Goal: Task Accomplishment & Management: Use online tool/utility

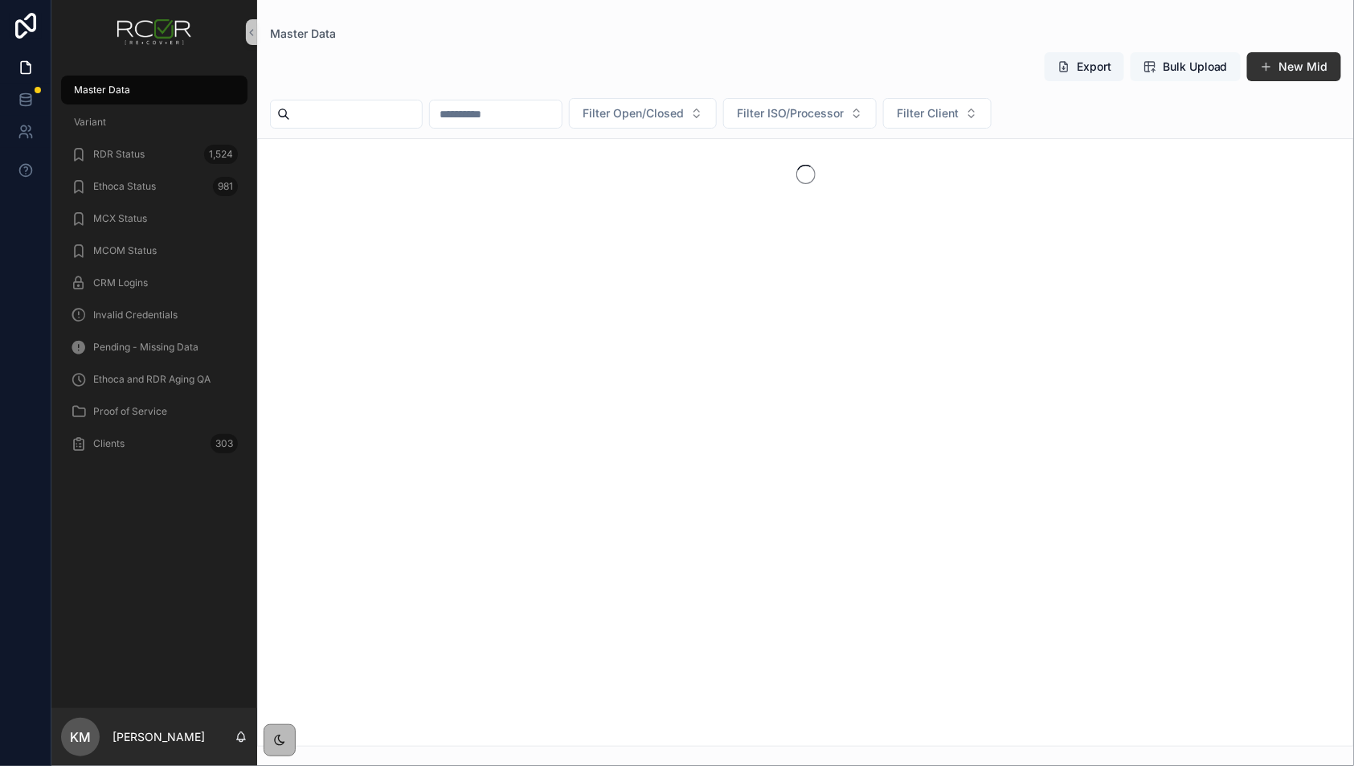
click at [1191, 72] on span "Bulk Upload" at bounding box center [1195, 67] width 65 height 16
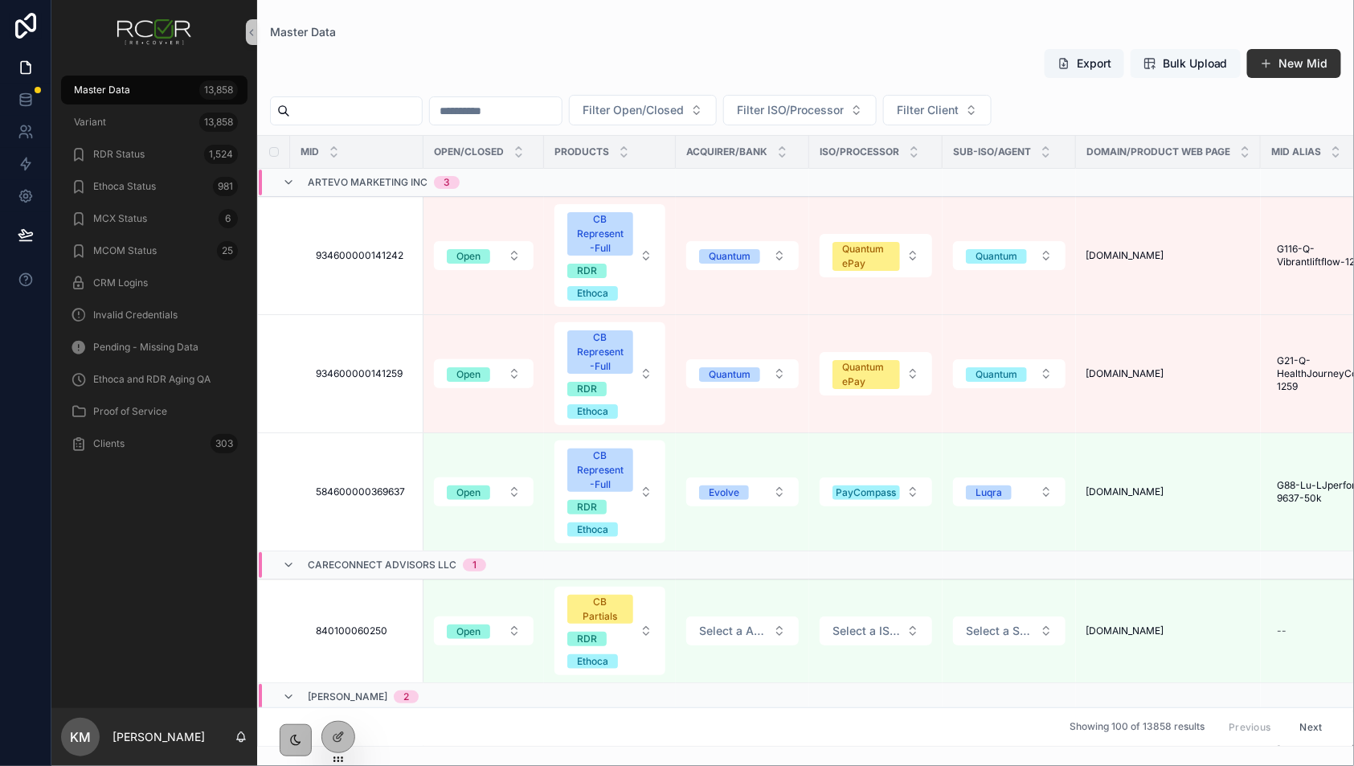
click at [1204, 58] on span "Bulk Upload" at bounding box center [1195, 63] width 65 height 16
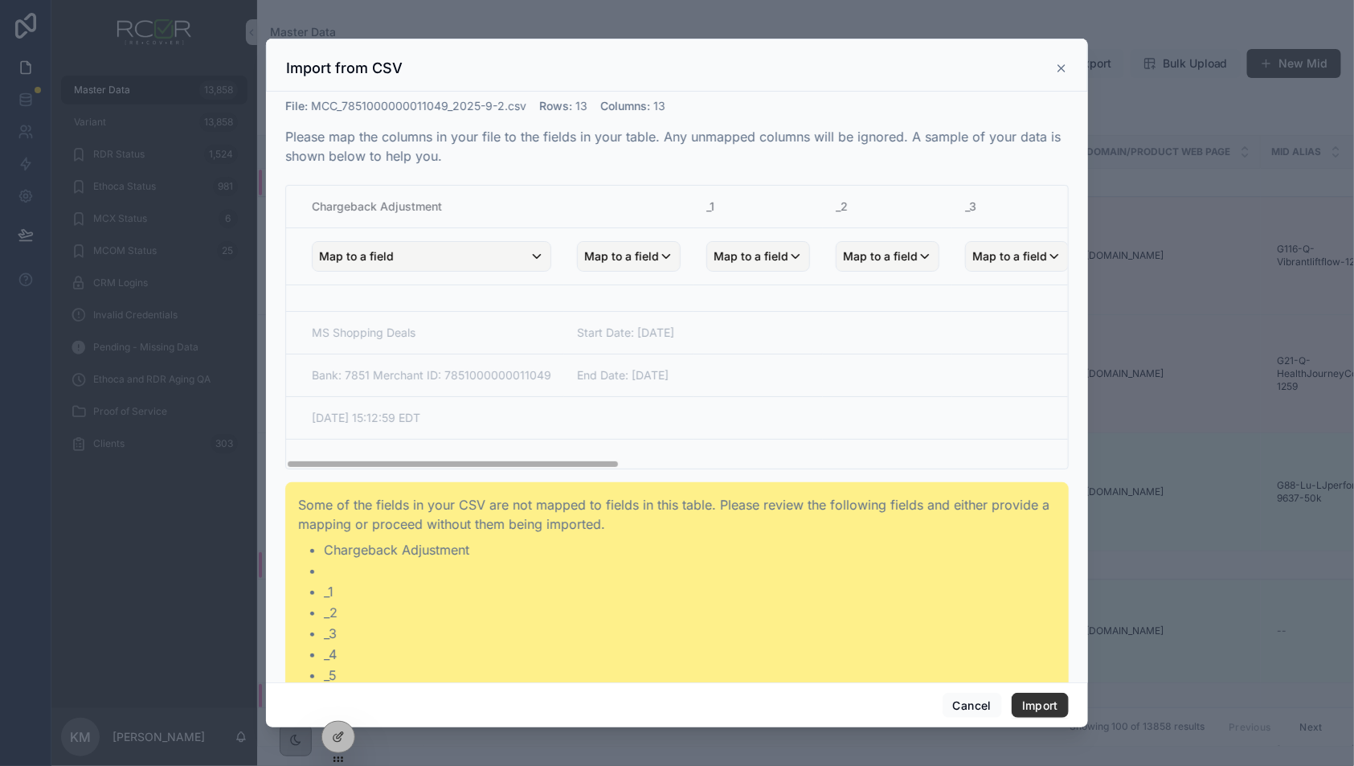
click at [570, 403] on td "scrollable content" at bounding box center [628, 417] width 129 height 43
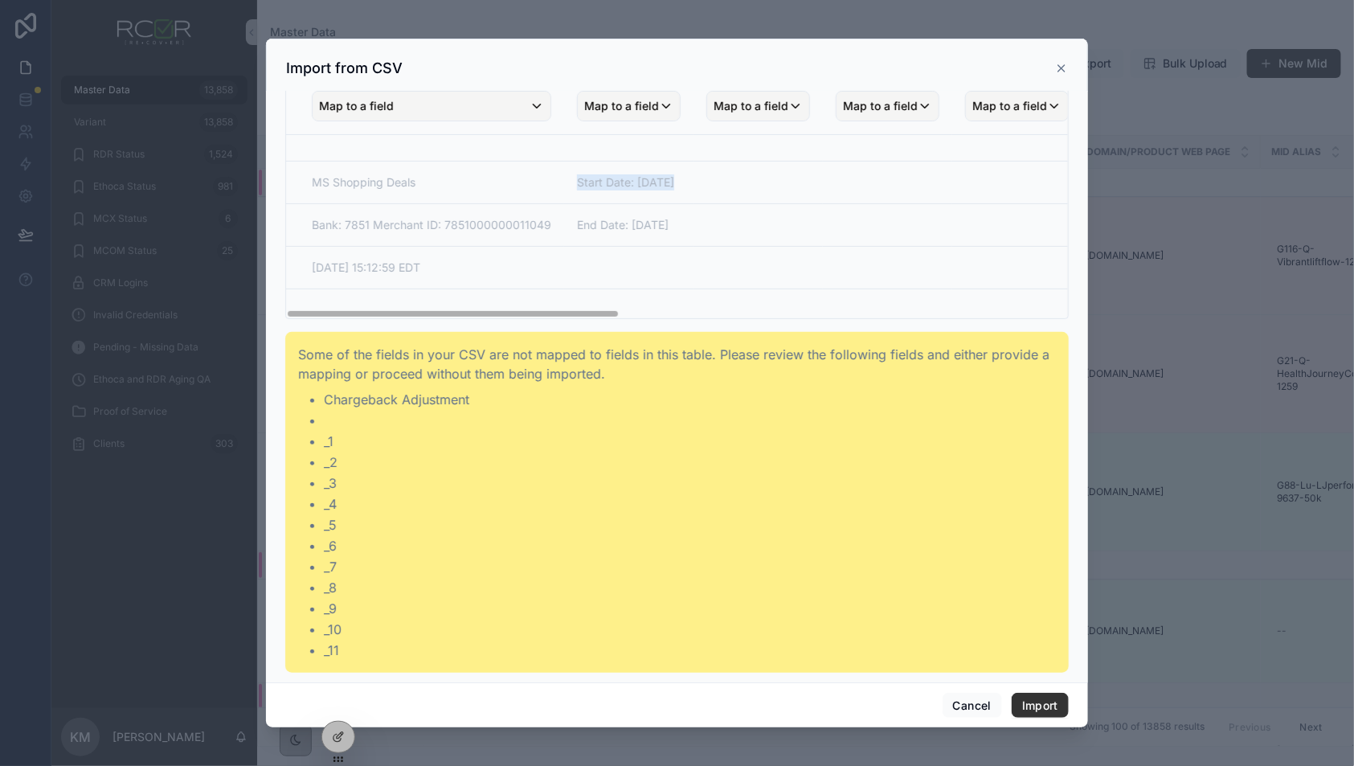
drag, startPoint x: 436, startPoint y: 182, endPoint x: 449, endPoint y: 288, distance: 106.8
click at [443, 253] on tbody "MS Shopping Deals Start Date: [DATE] Bank: 7851 Merchant ID: 7851000000011049 E…" at bounding box center [1207, 227] width 1843 height 187
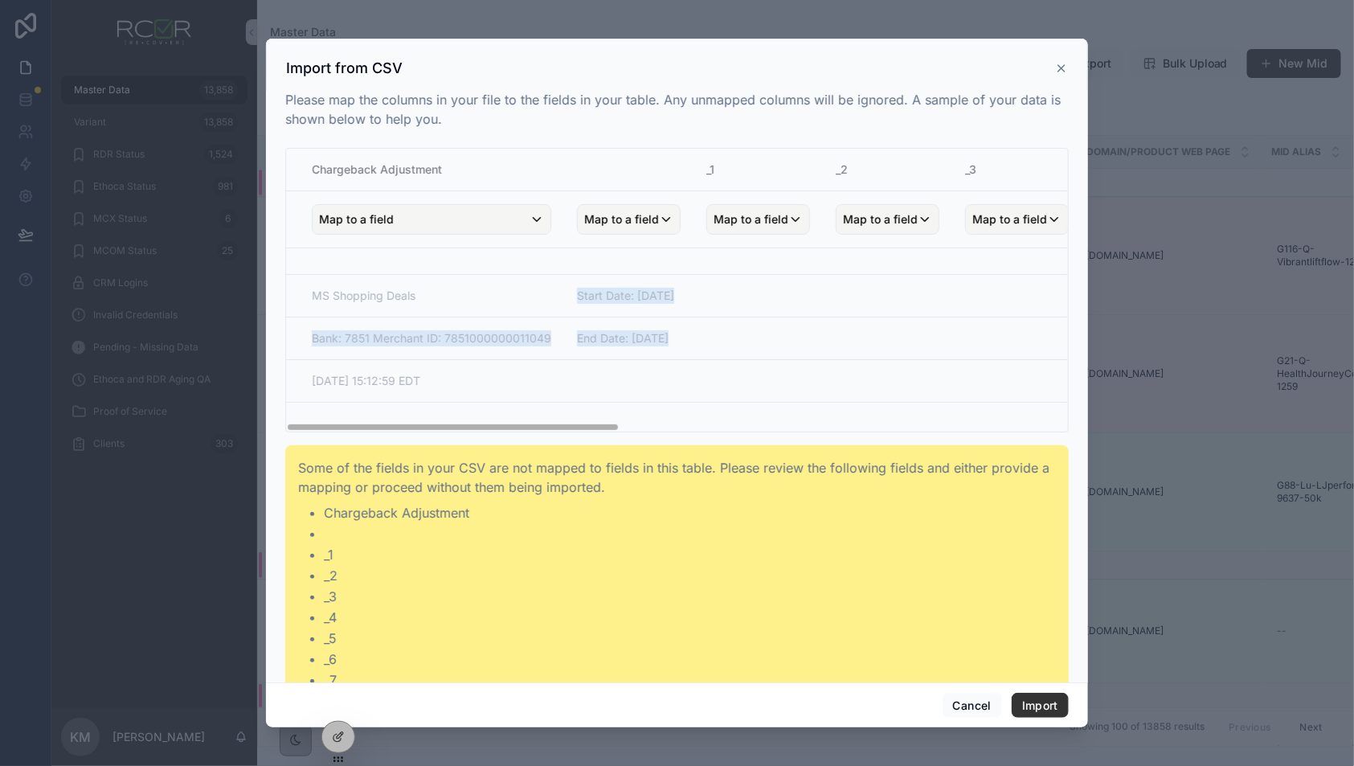
scroll to position [22, 0]
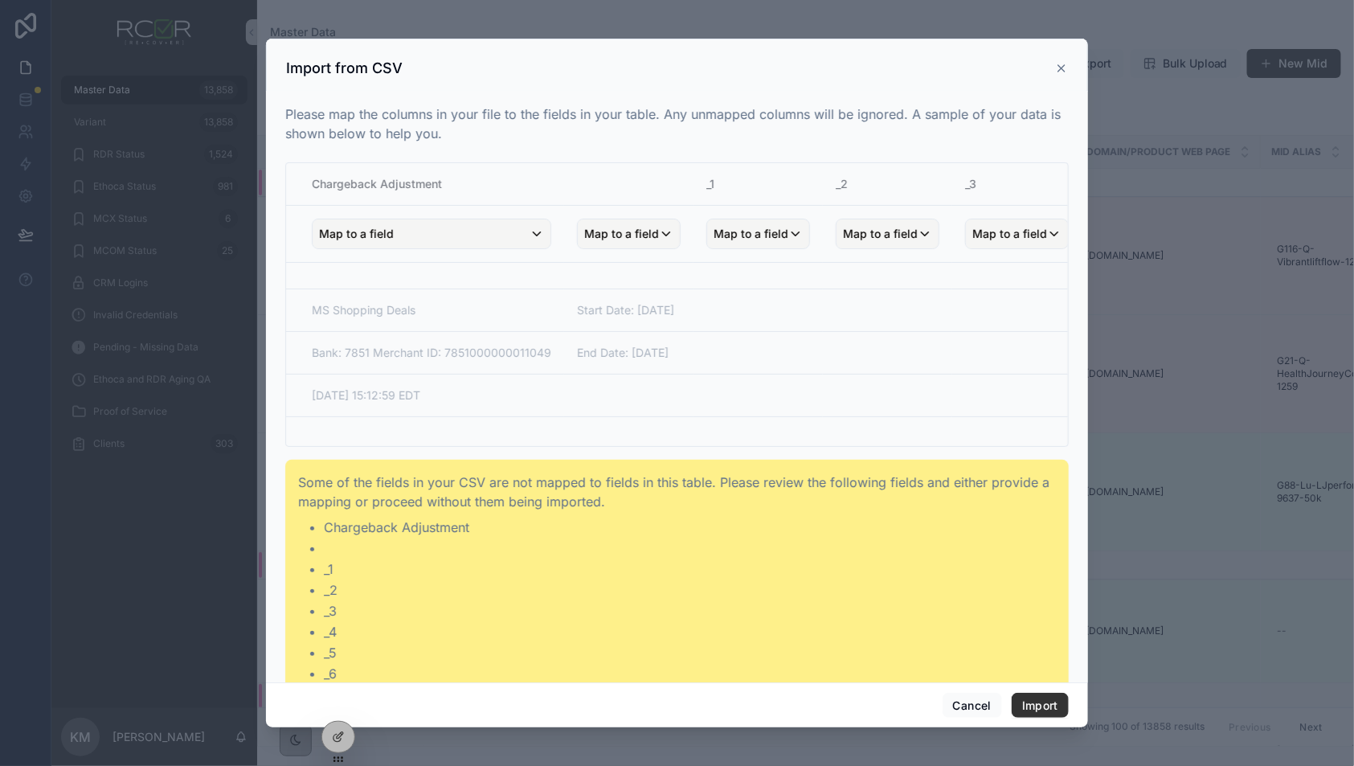
click at [449, 288] on td "MS Shopping Deals" at bounding box center [425, 309] width 278 height 43
click at [474, 237] on div "Map to a field" at bounding box center [432, 233] width 238 height 29
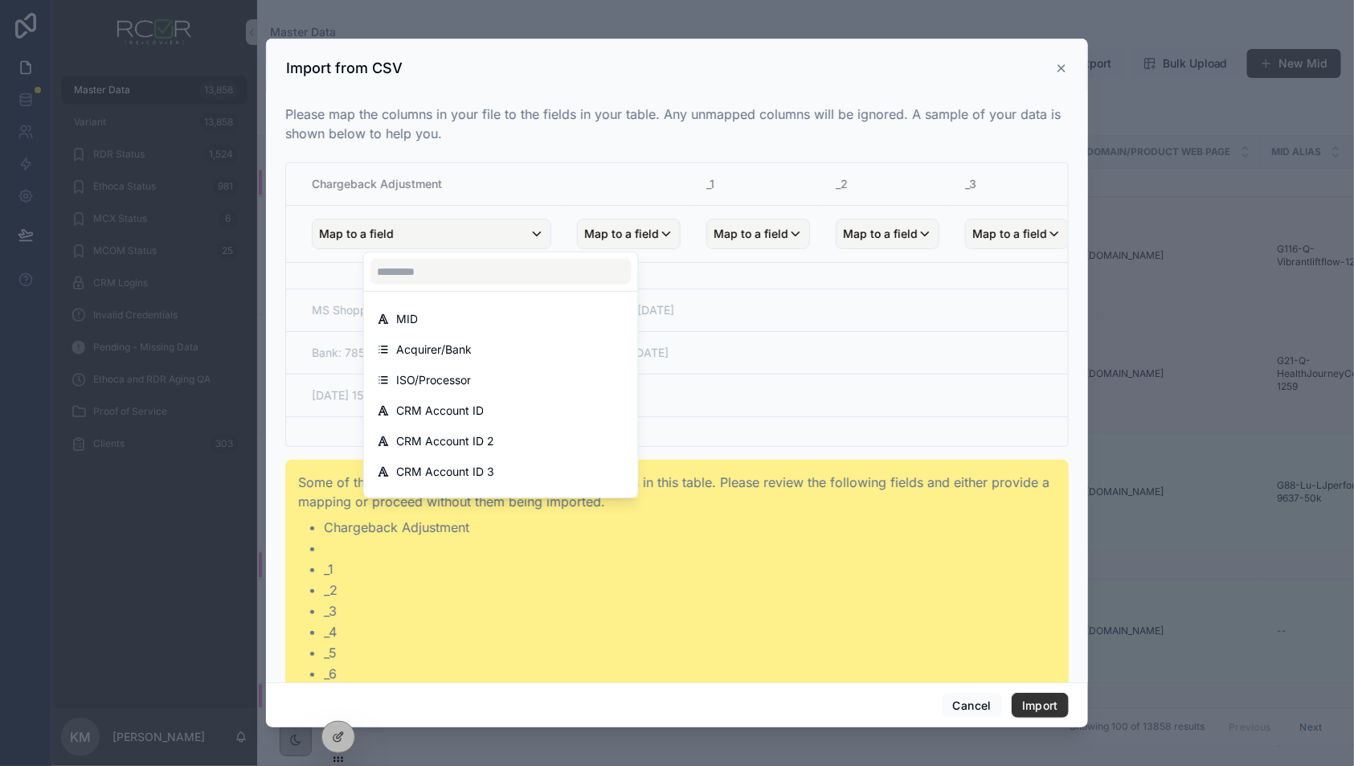
click at [472, 228] on div "scrollable content" at bounding box center [677, 383] width 822 height 689
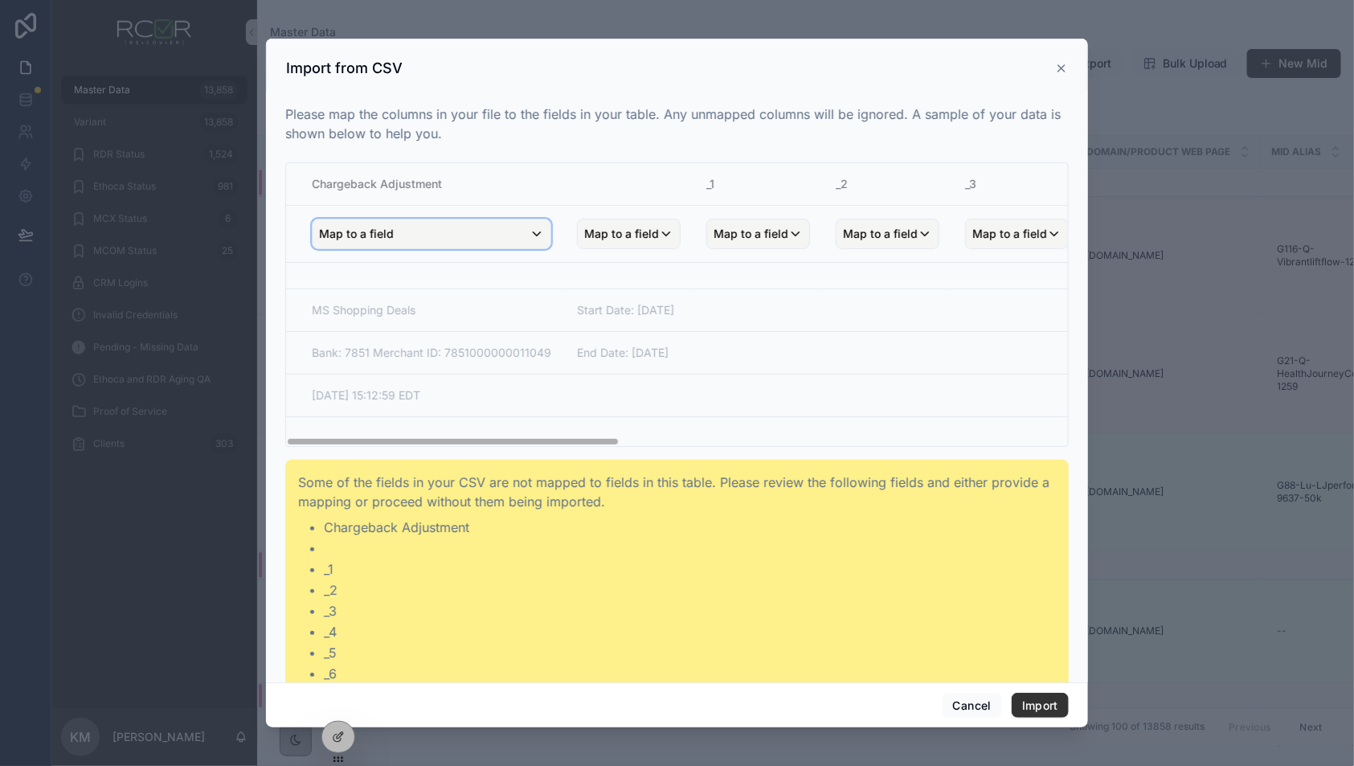
click at [479, 223] on div "Map to a field" at bounding box center [432, 233] width 238 height 29
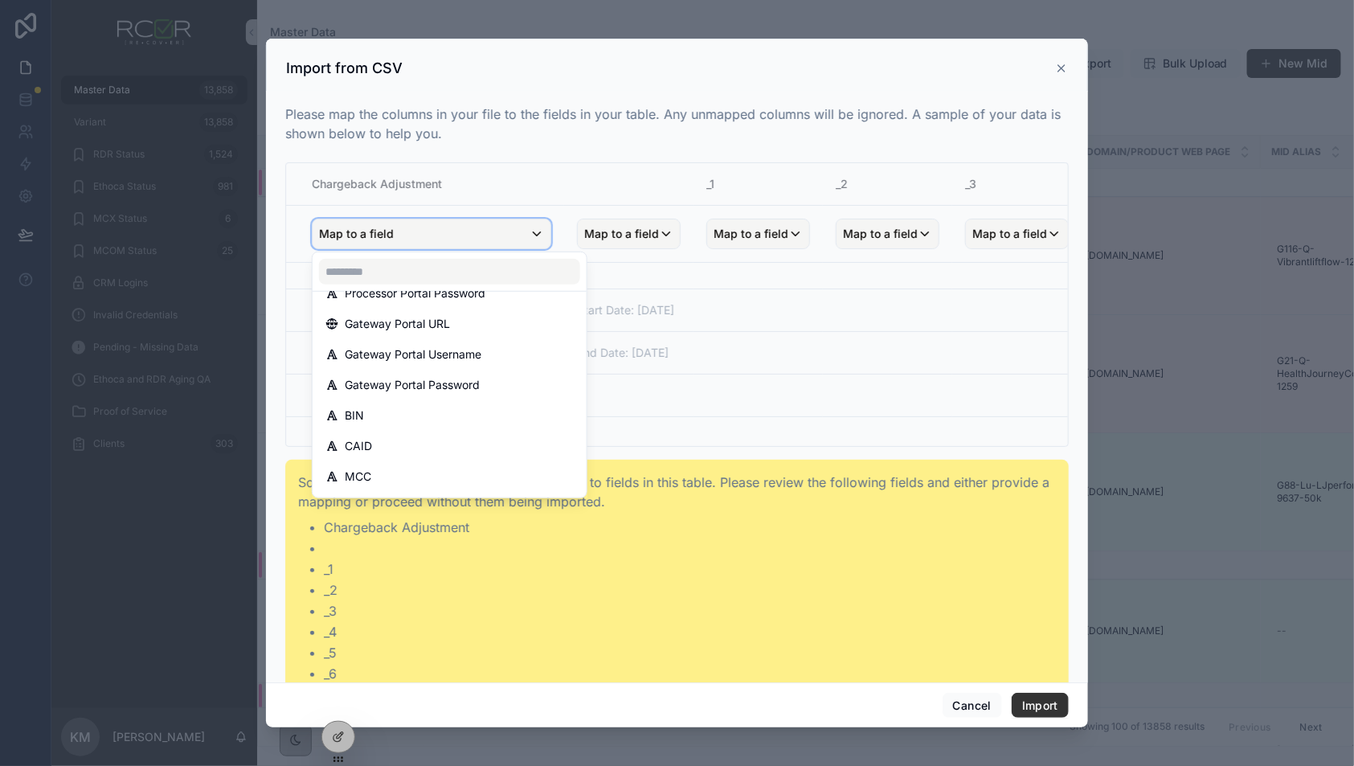
scroll to position [571, 0]
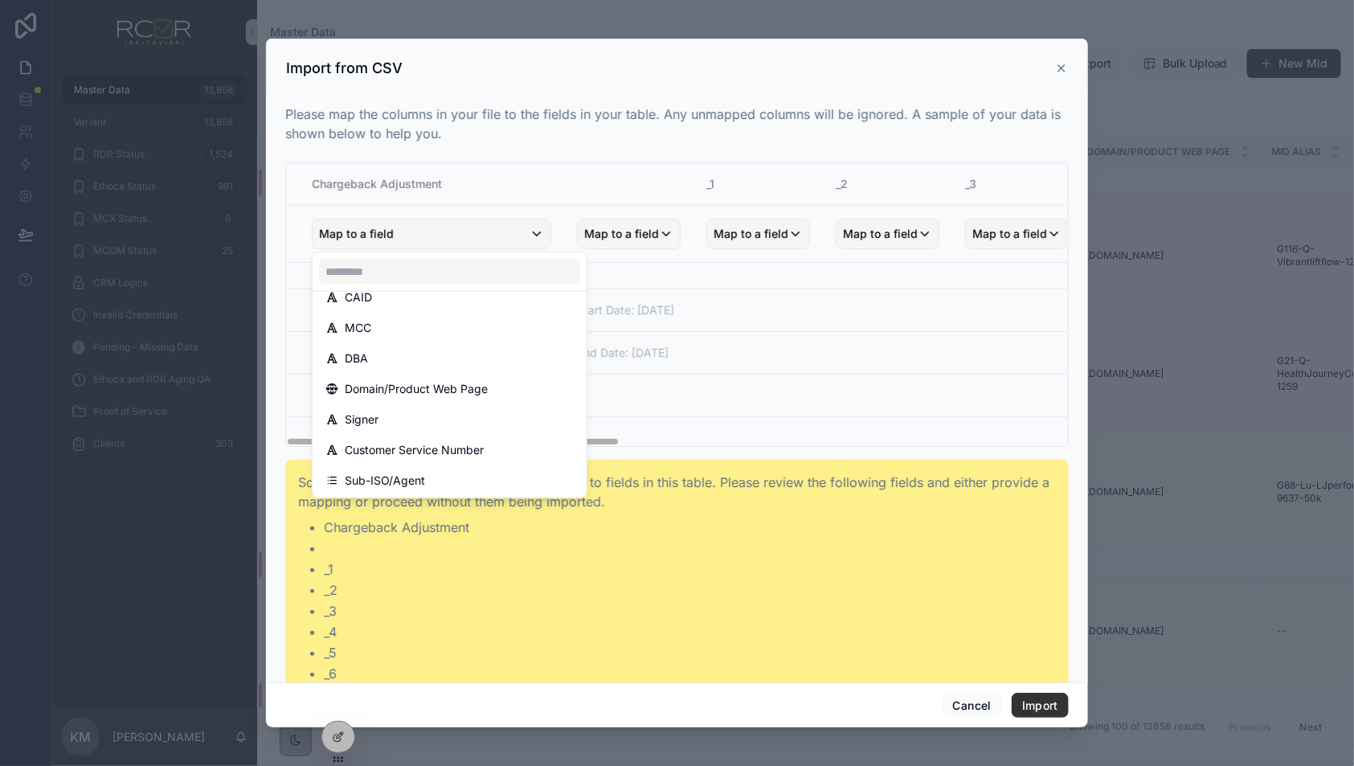
click at [759, 312] on div "scrollable content" at bounding box center [677, 383] width 822 height 689
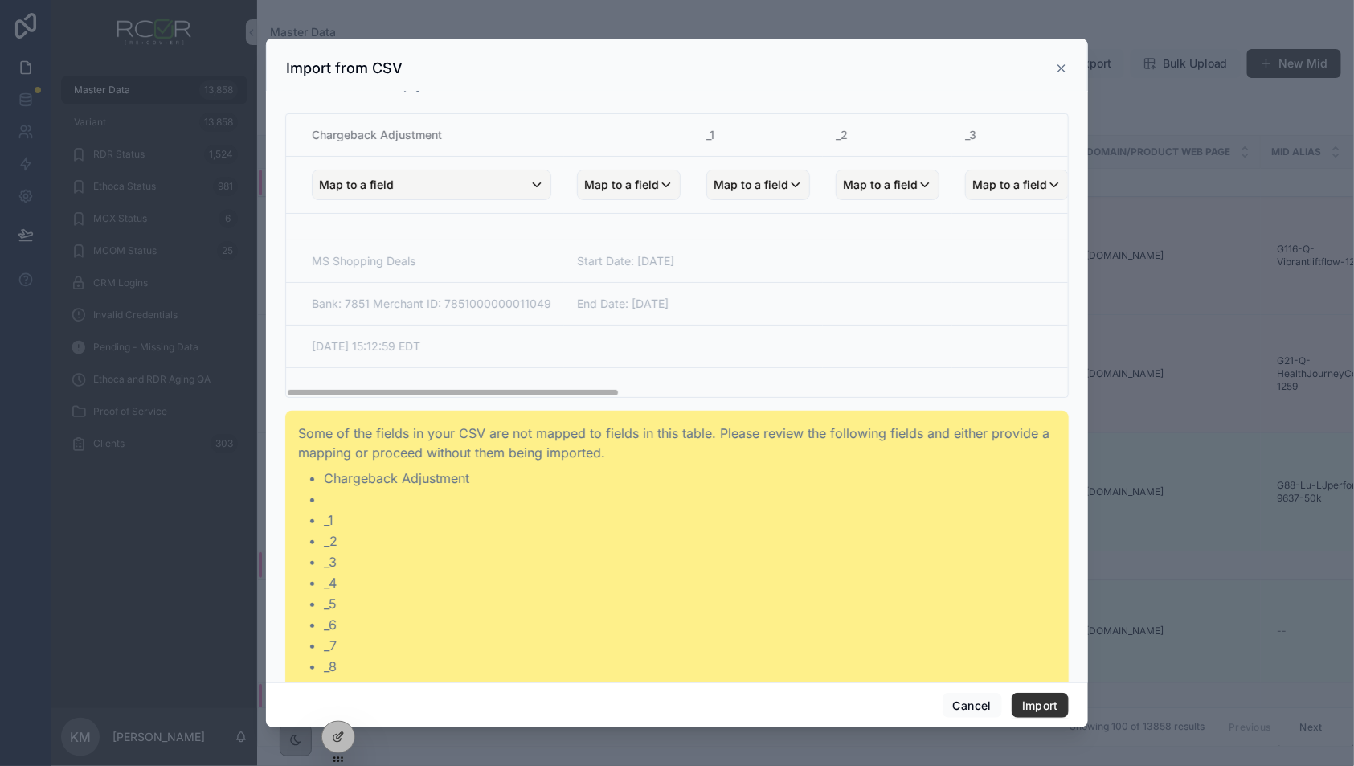
scroll to position [78, 0]
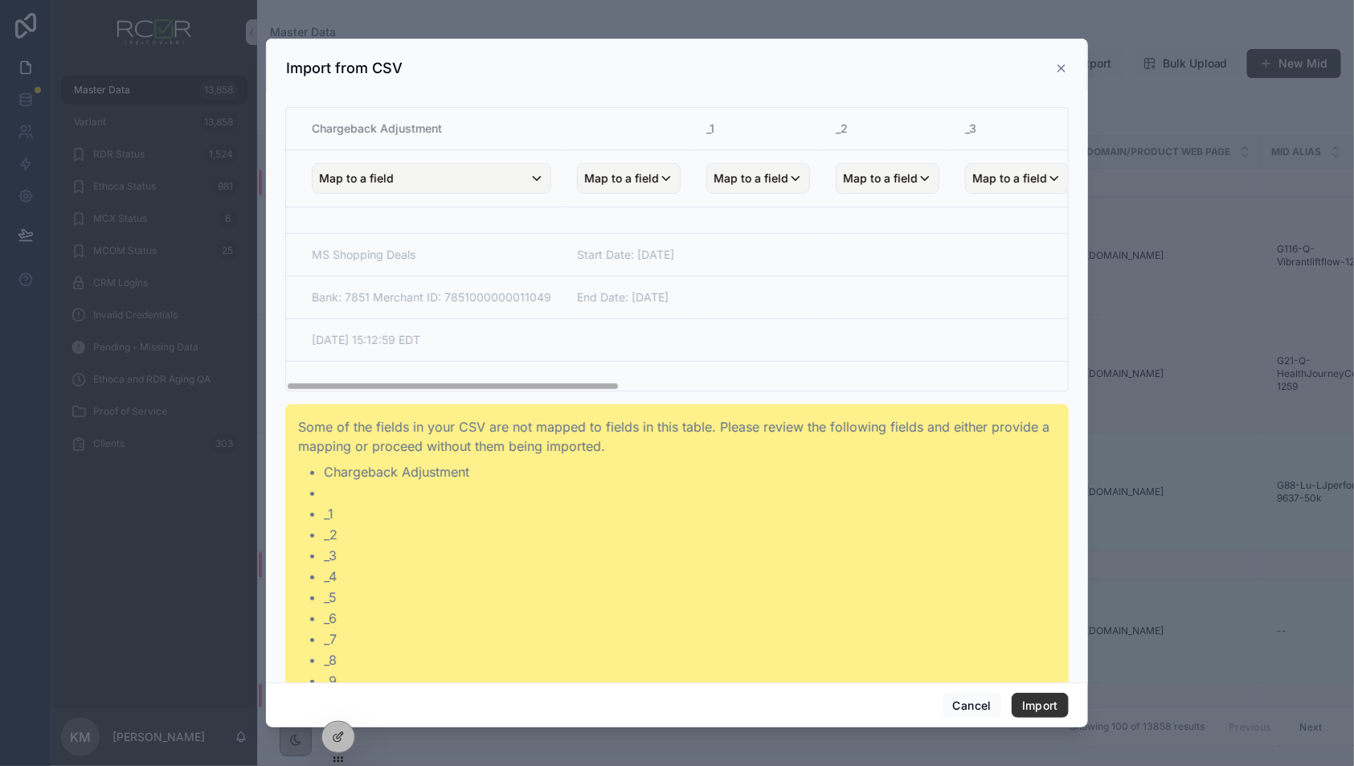
click at [1061, 69] on icon "scrollable content" at bounding box center [1061, 68] width 13 height 13
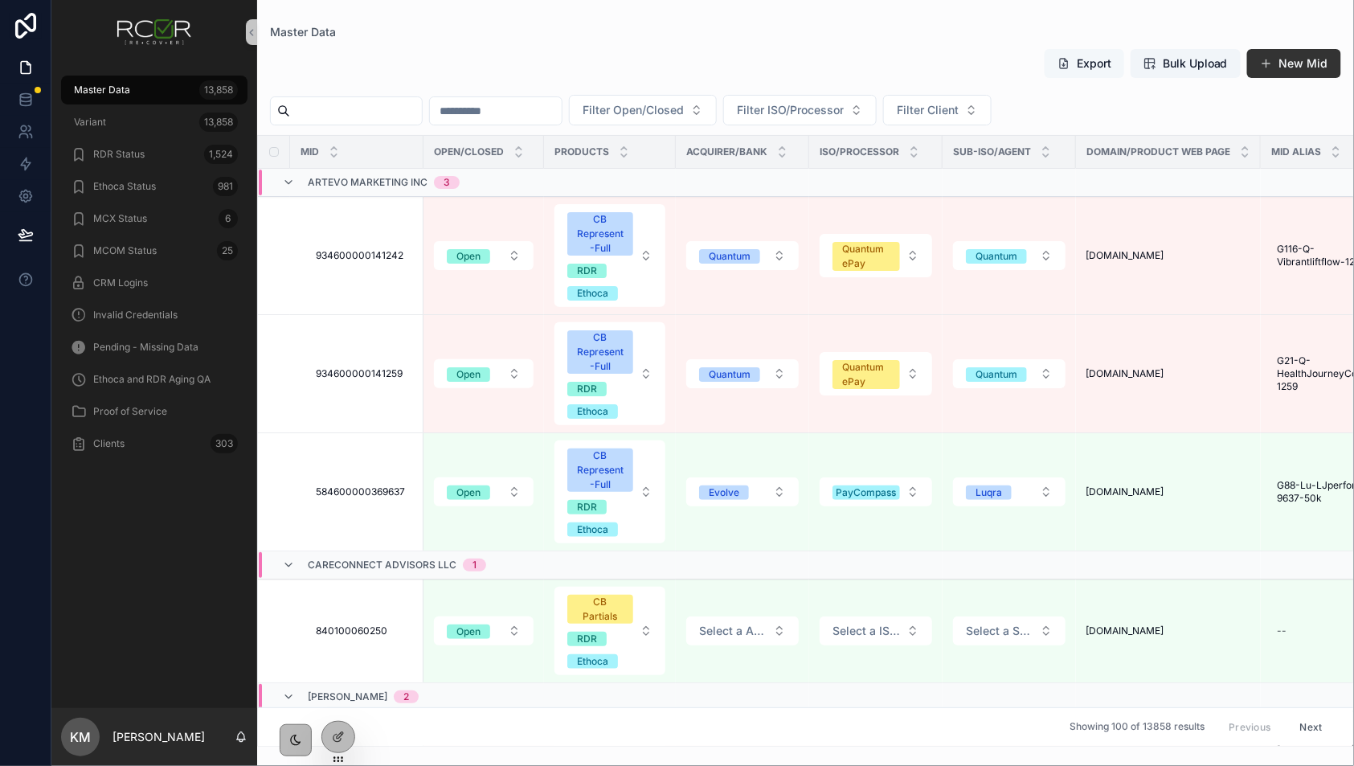
click at [1108, 63] on button "Export" at bounding box center [1084, 63] width 80 height 29
click at [936, 57] on div "Export Bulk Upload New Mid" at bounding box center [805, 66] width 1071 height 37
click at [1197, 80] on div "Export Bulk Upload New Mid" at bounding box center [805, 66] width 1071 height 37
click at [1190, 72] on button "Bulk Upload" at bounding box center [1185, 63] width 110 height 29
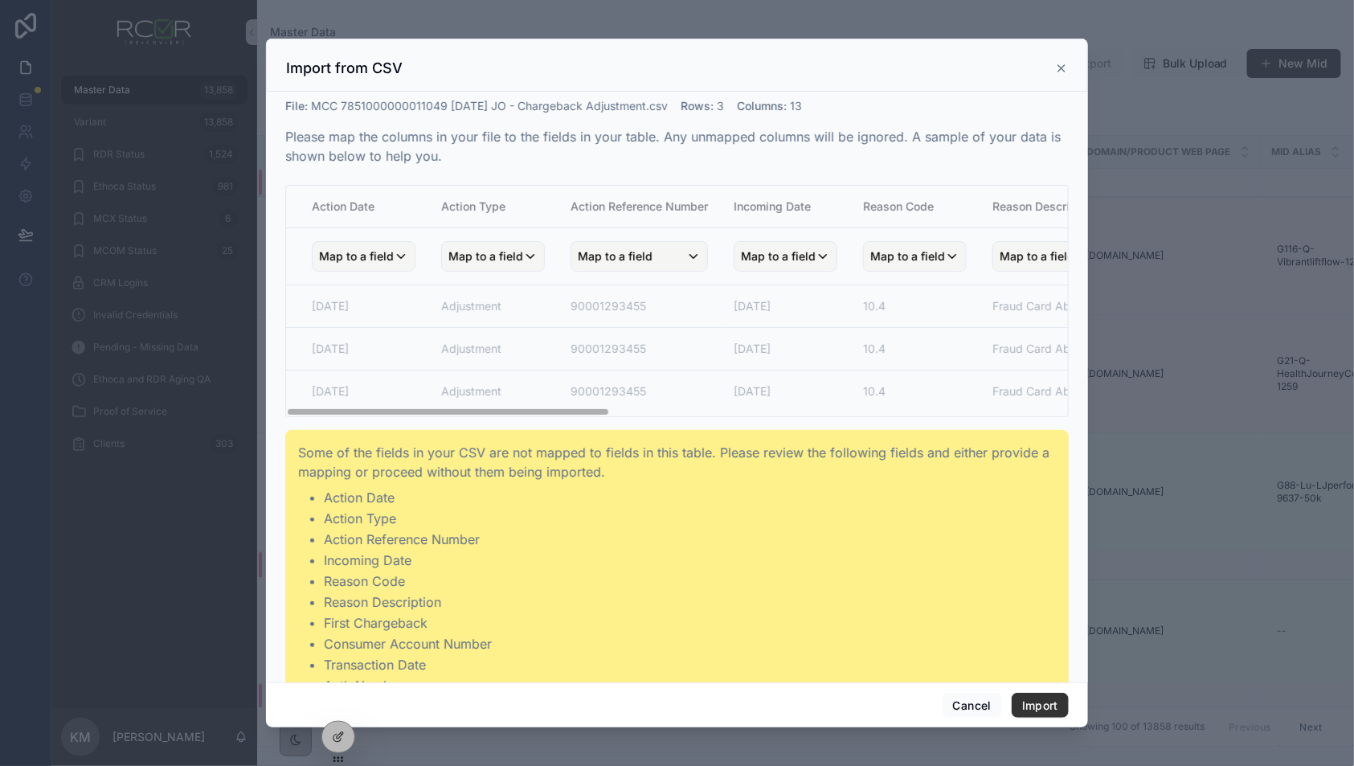
click at [547, 377] on td "Adjustment" at bounding box center [492, 394] width 129 height 49
click at [382, 247] on span "Map to a field" at bounding box center [356, 256] width 75 height 29
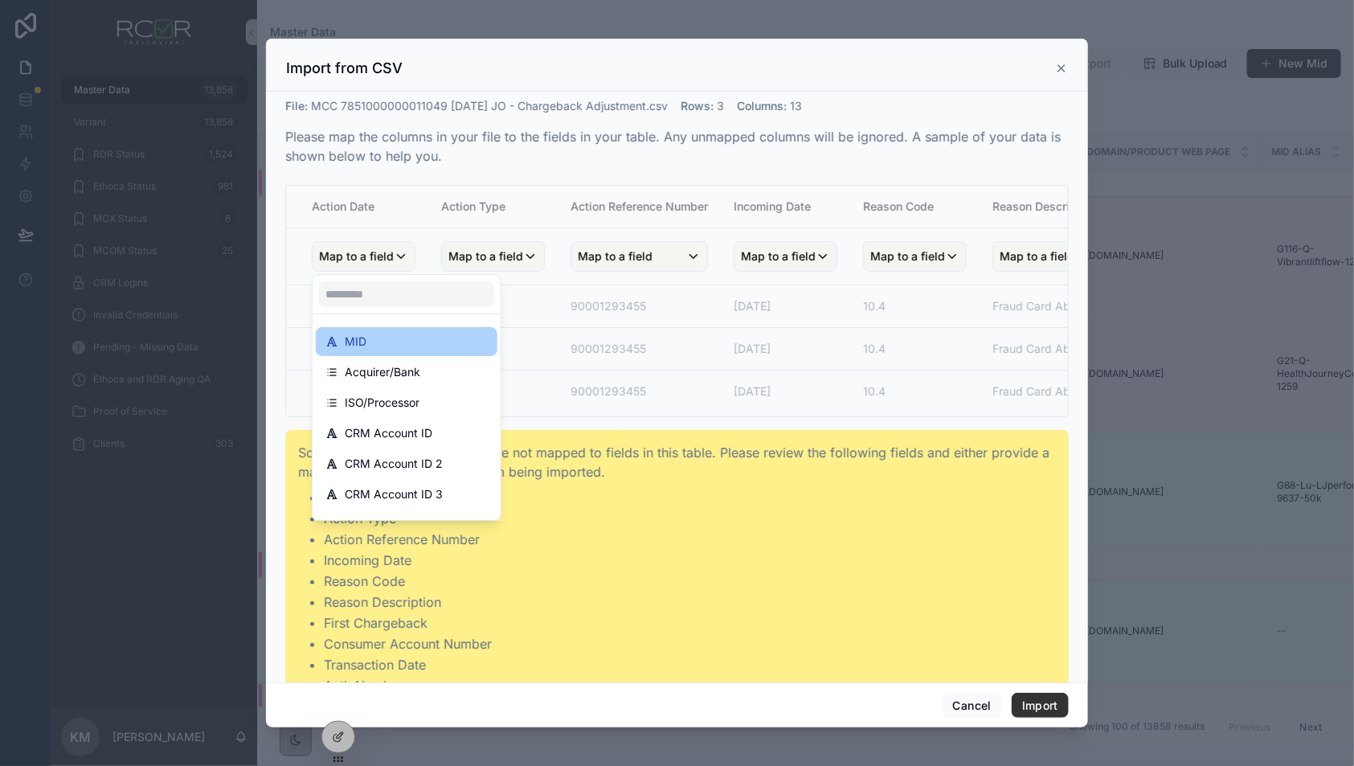
click at [396, 341] on div "MID" at bounding box center [406, 341] width 162 height 19
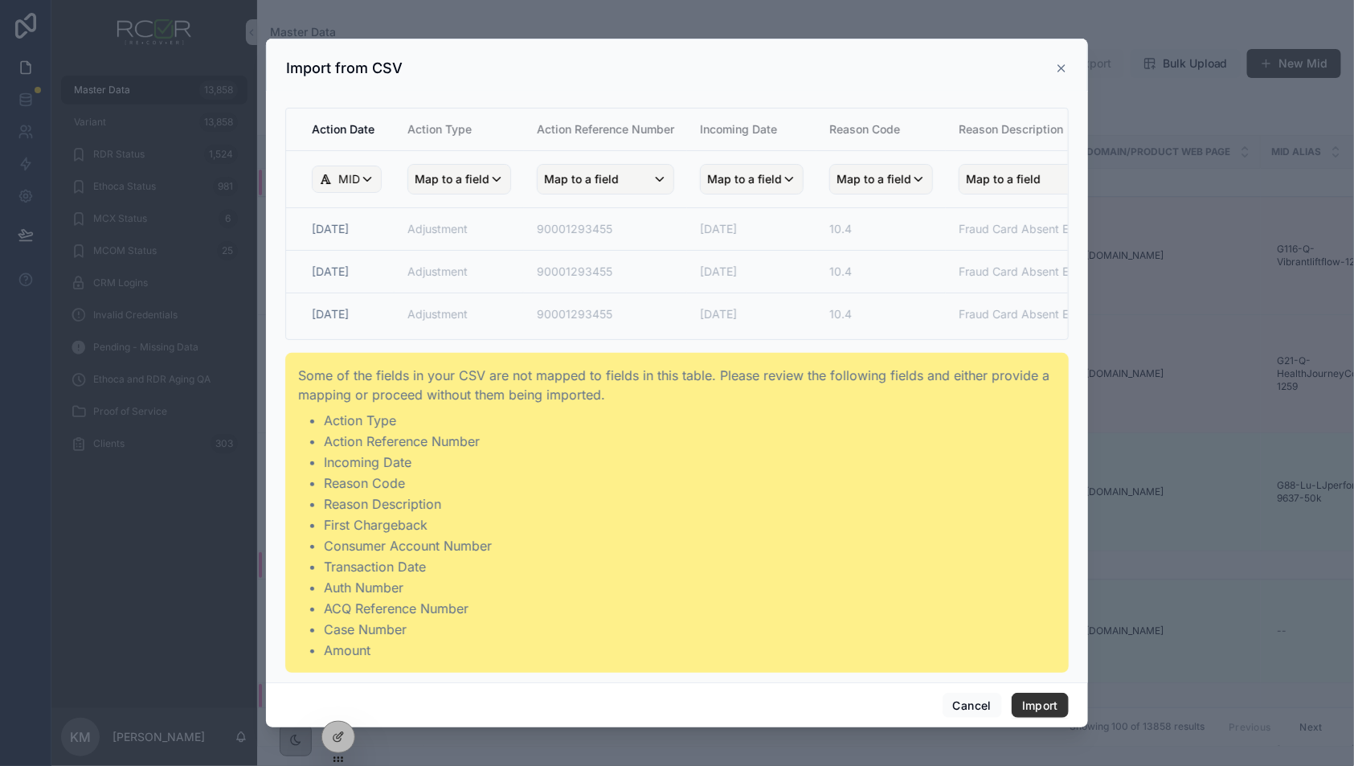
scroll to position [0, 0]
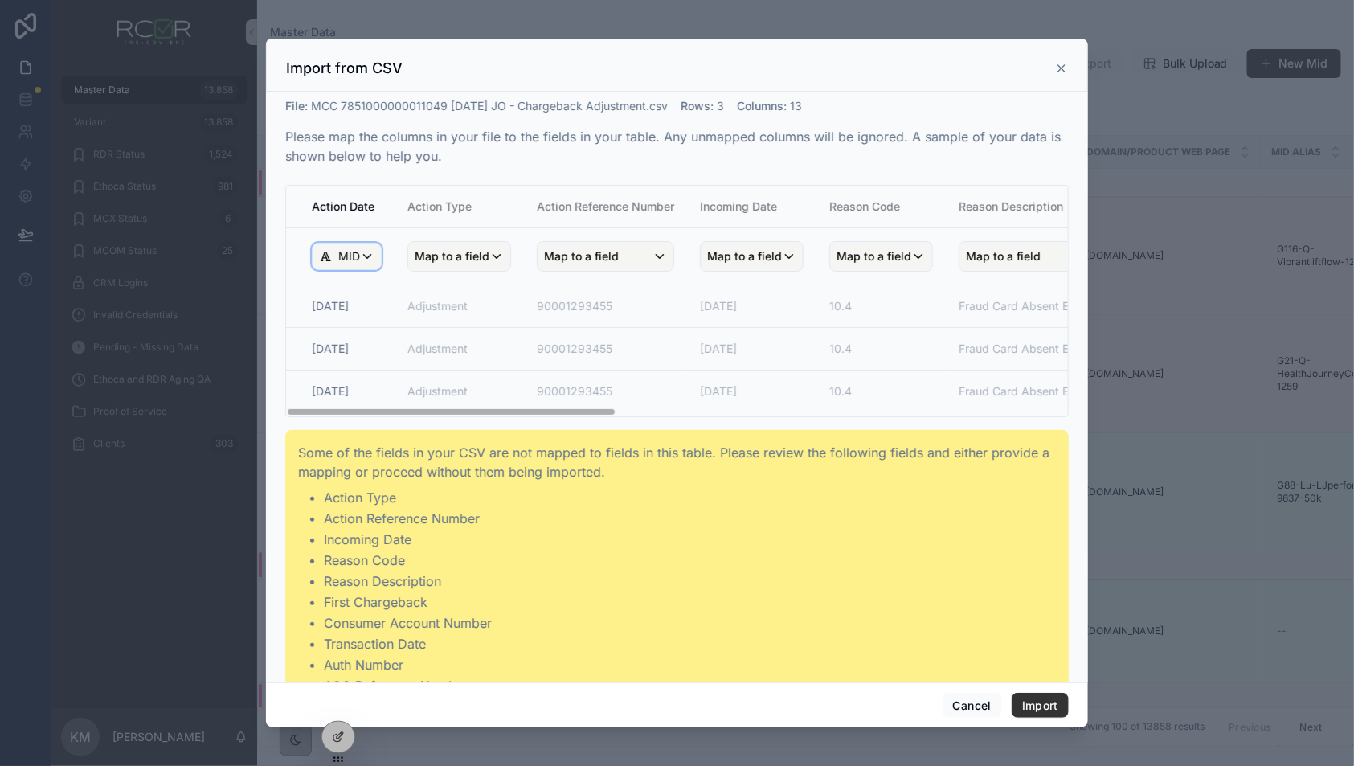
click at [359, 254] on div "MID" at bounding box center [347, 256] width 68 height 26
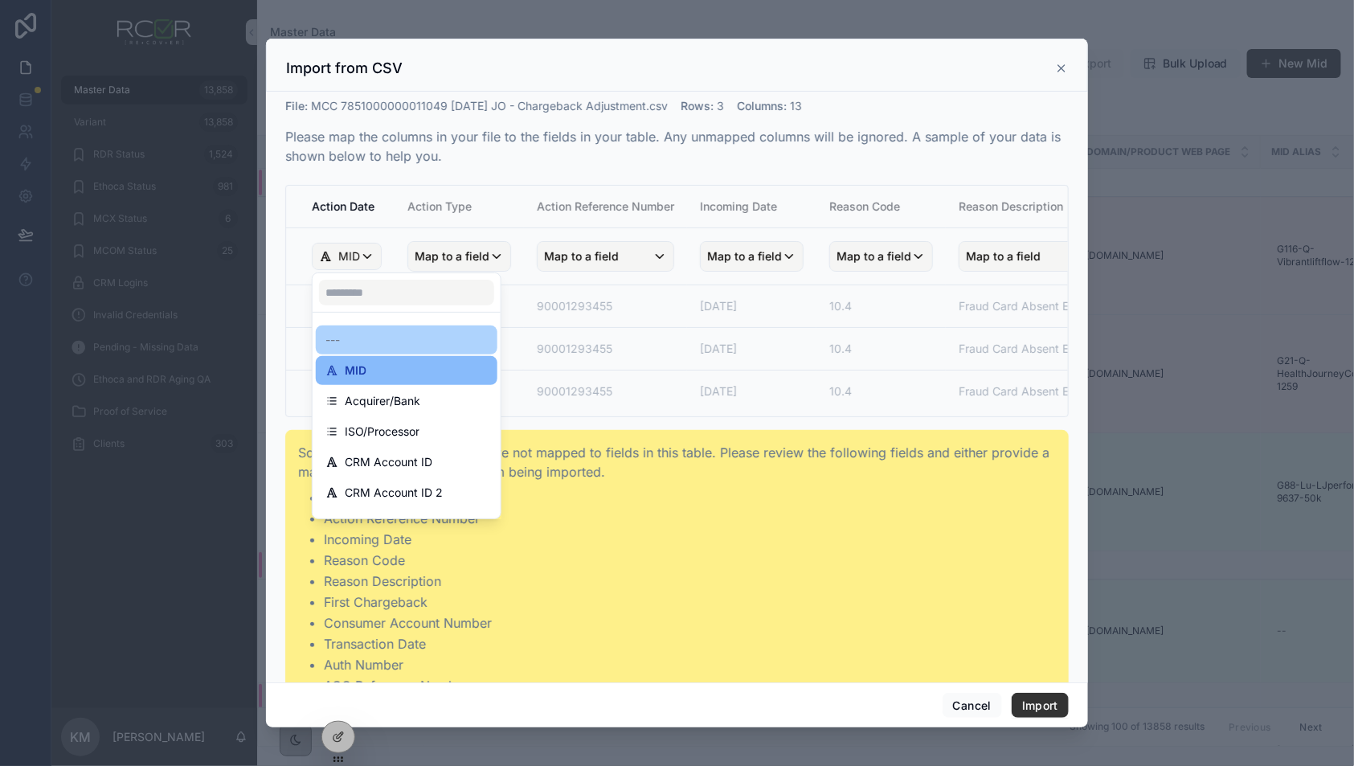
click at [375, 340] on div "---" at bounding box center [406, 339] width 162 height 19
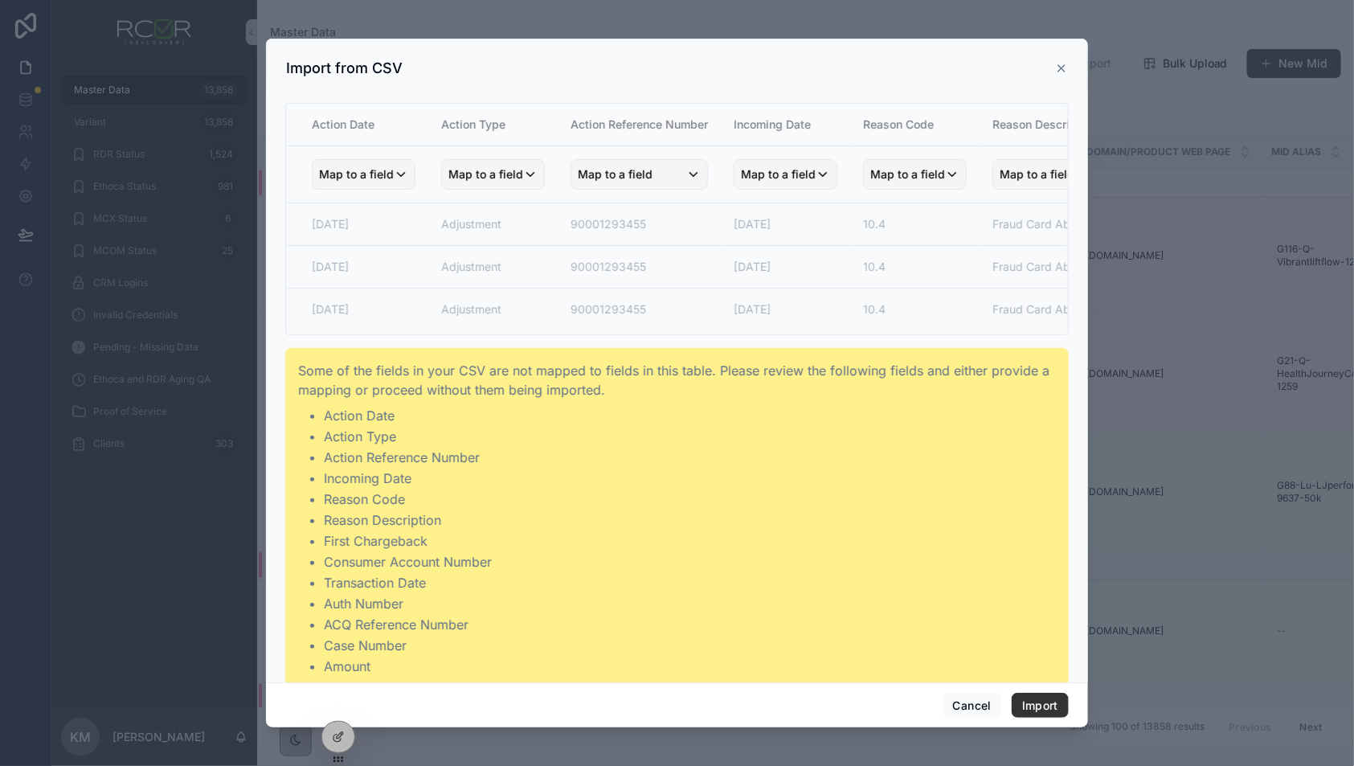
scroll to position [98, 0]
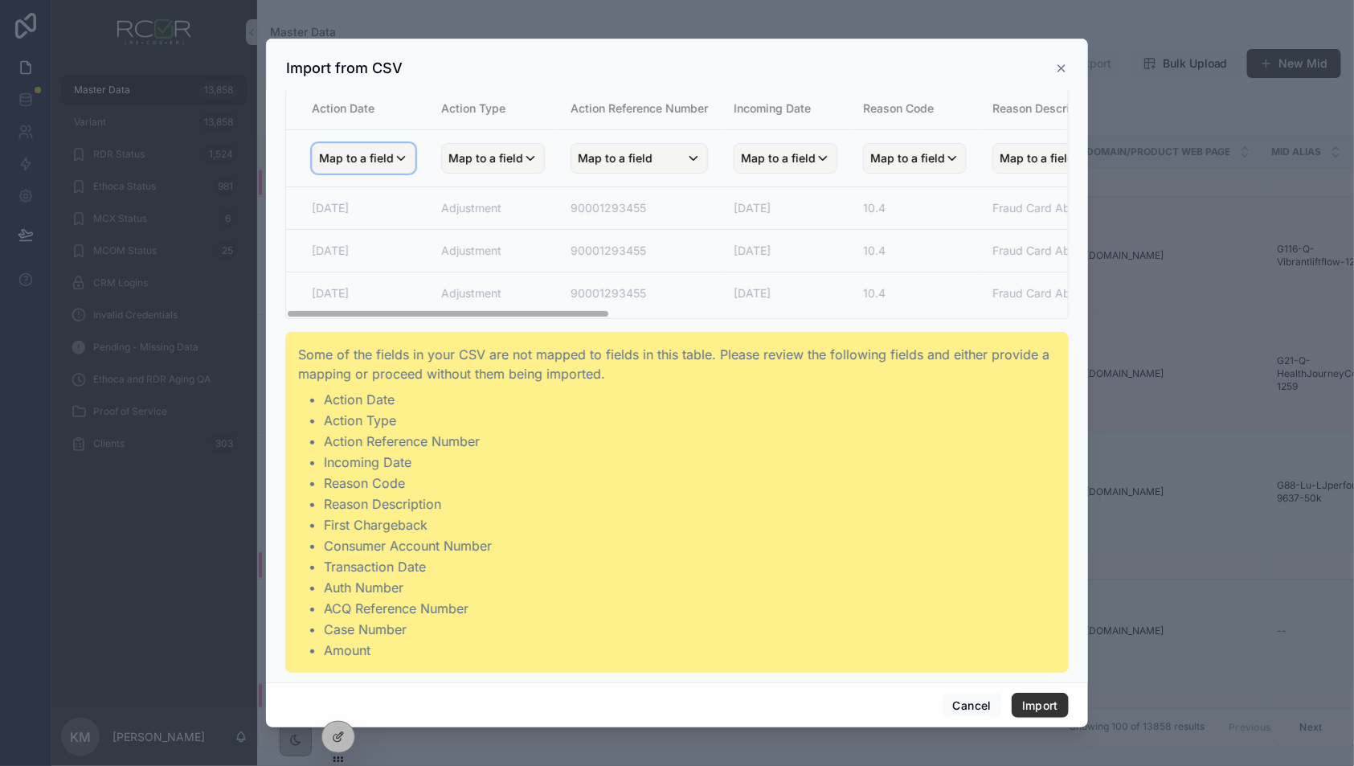
click at [368, 155] on span "Map to a field" at bounding box center [356, 158] width 75 height 29
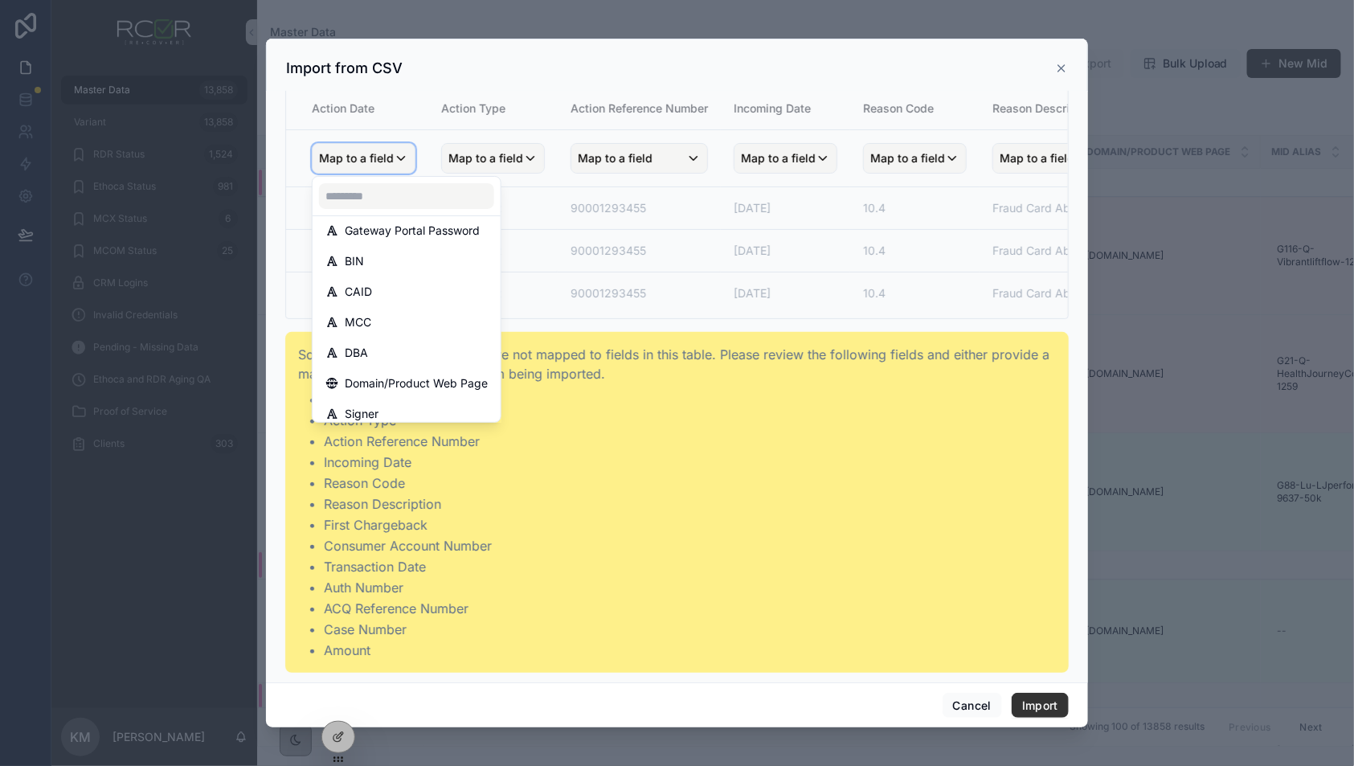
scroll to position [536, 0]
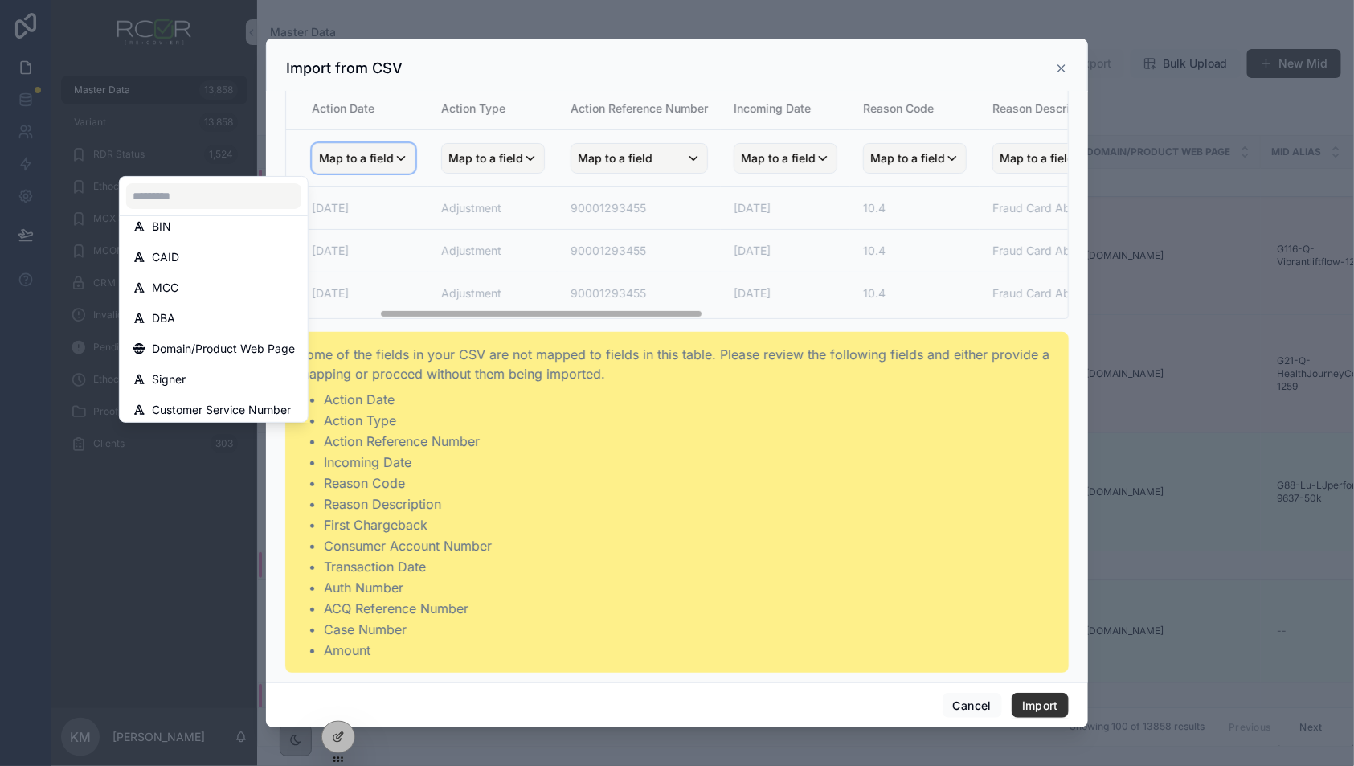
click at [634, 317] on div "scrollable content" at bounding box center [677, 383] width 822 height 689
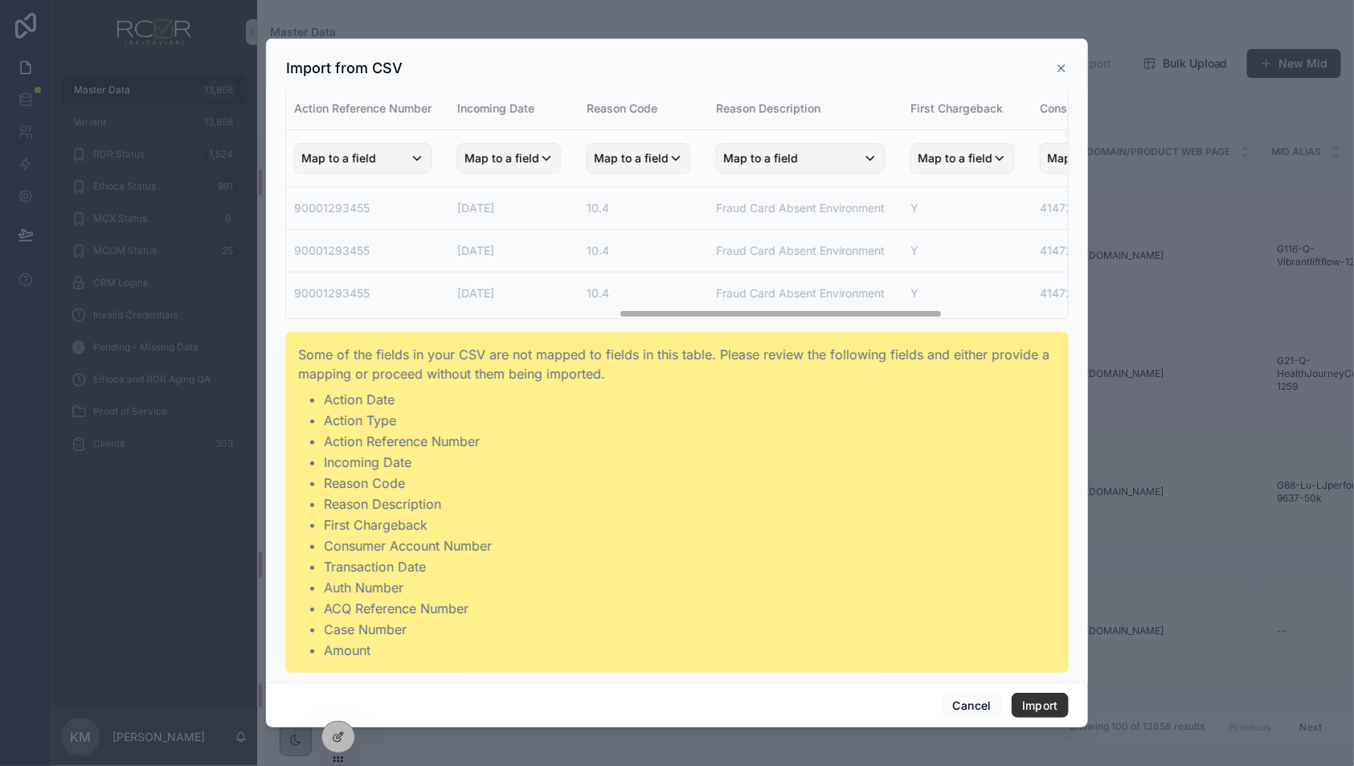
scroll to position [0, 0]
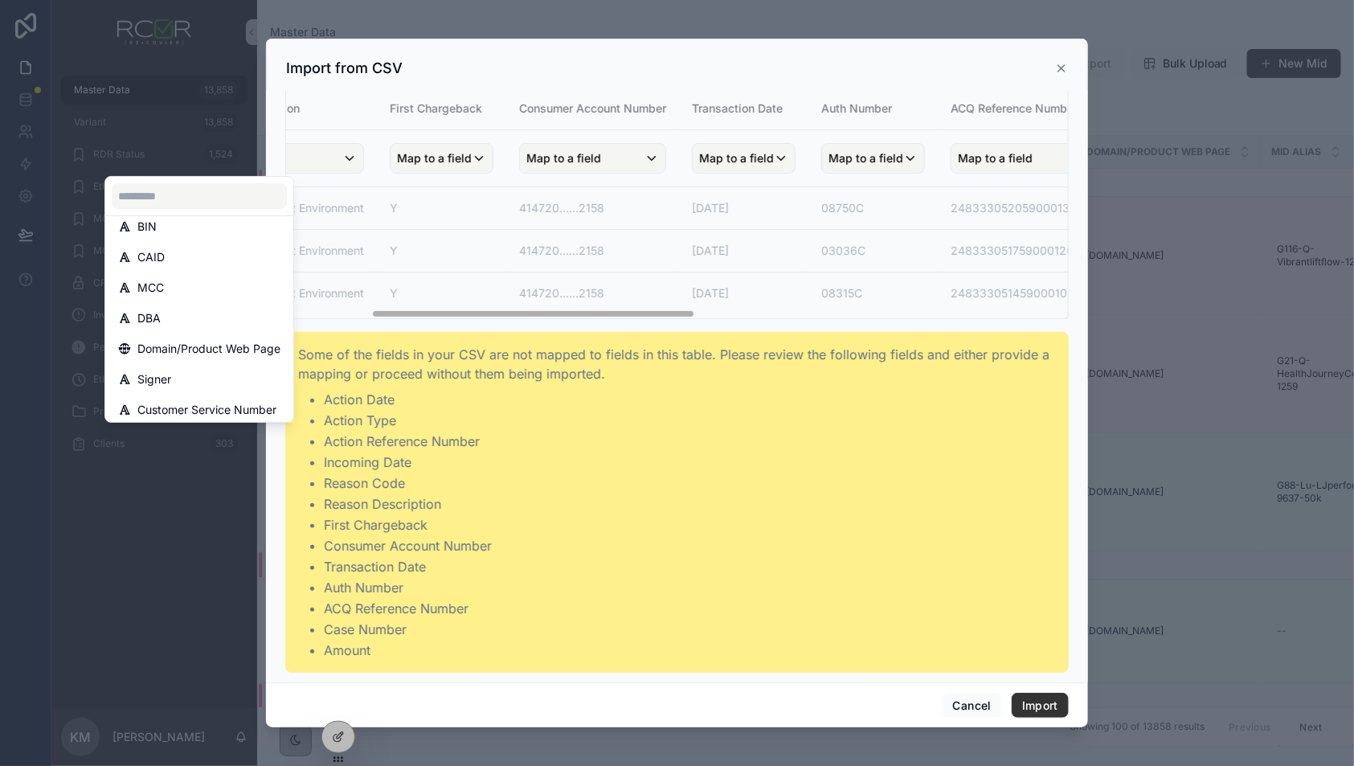
drag, startPoint x: 769, startPoint y: 313, endPoint x: 807, endPoint y: 305, distance: 39.2
click at [807, 305] on div "Action Date Action Type Action Reference Number Incoming Date Reason Code Reaso…" at bounding box center [677, 203] width 782 height 231
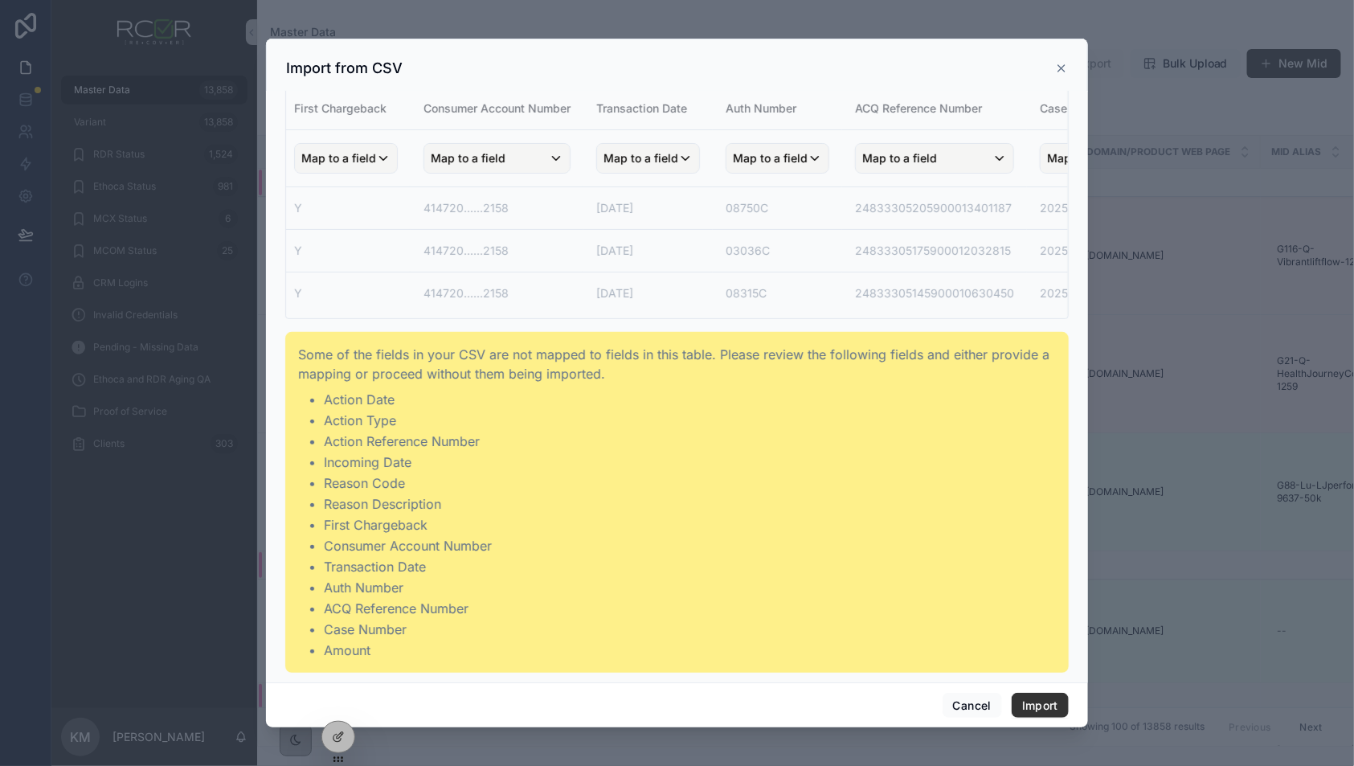
click at [357, 153] on div "scrollable content" at bounding box center [677, 383] width 822 height 689
click at [356, 162] on span "Map to a field" at bounding box center [338, 158] width 75 height 29
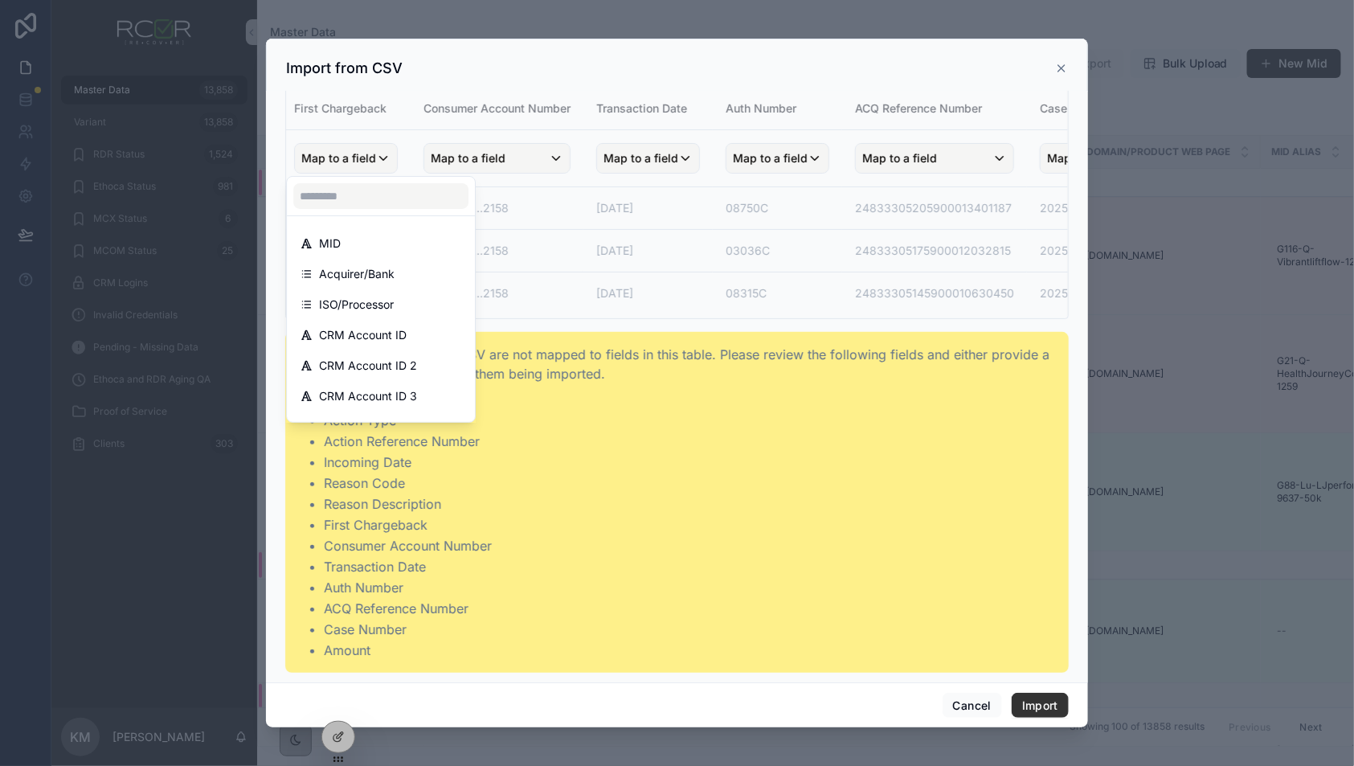
click at [864, 51] on div "scrollable content" at bounding box center [677, 383] width 822 height 689
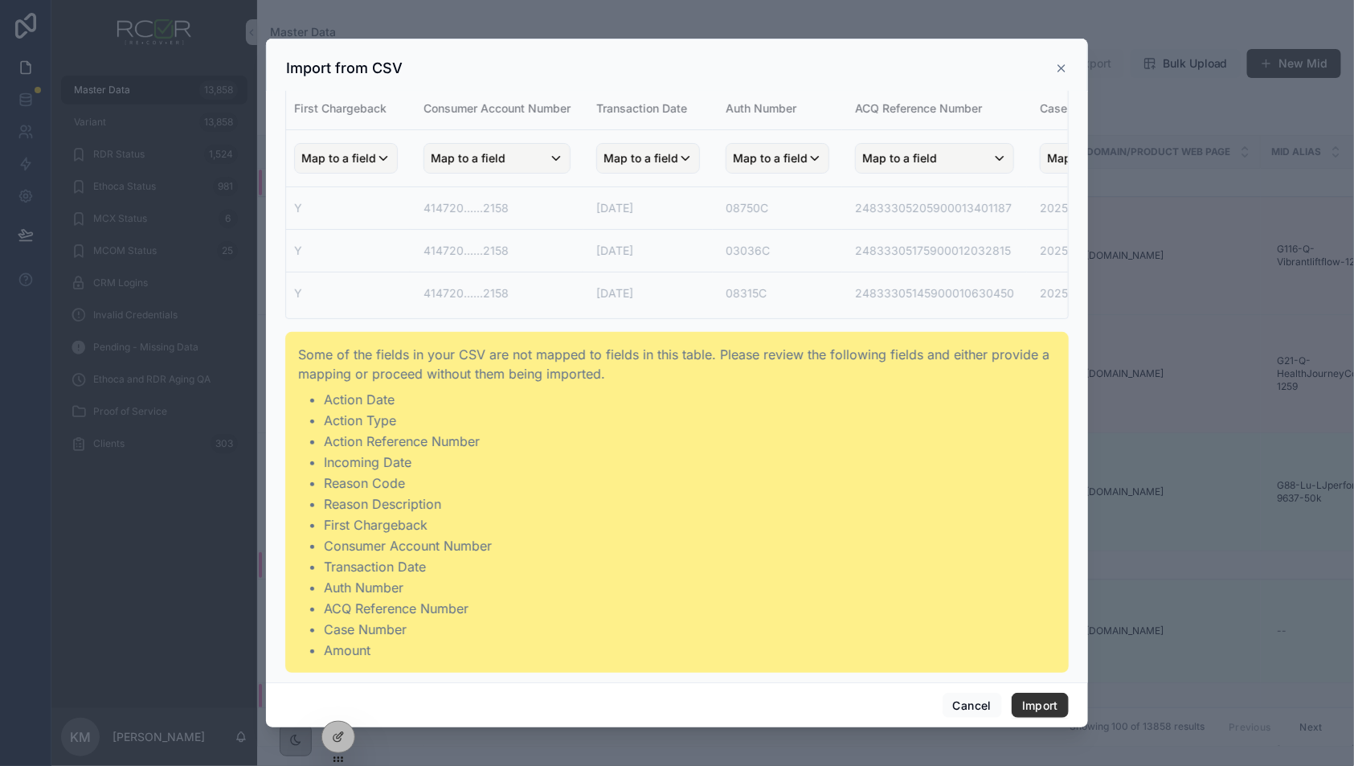
click at [356, 398] on li "Action Date" at bounding box center [690, 399] width 732 height 19
click at [470, 163] on span "Map to a field" at bounding box center [468, 158] width 75 height 29
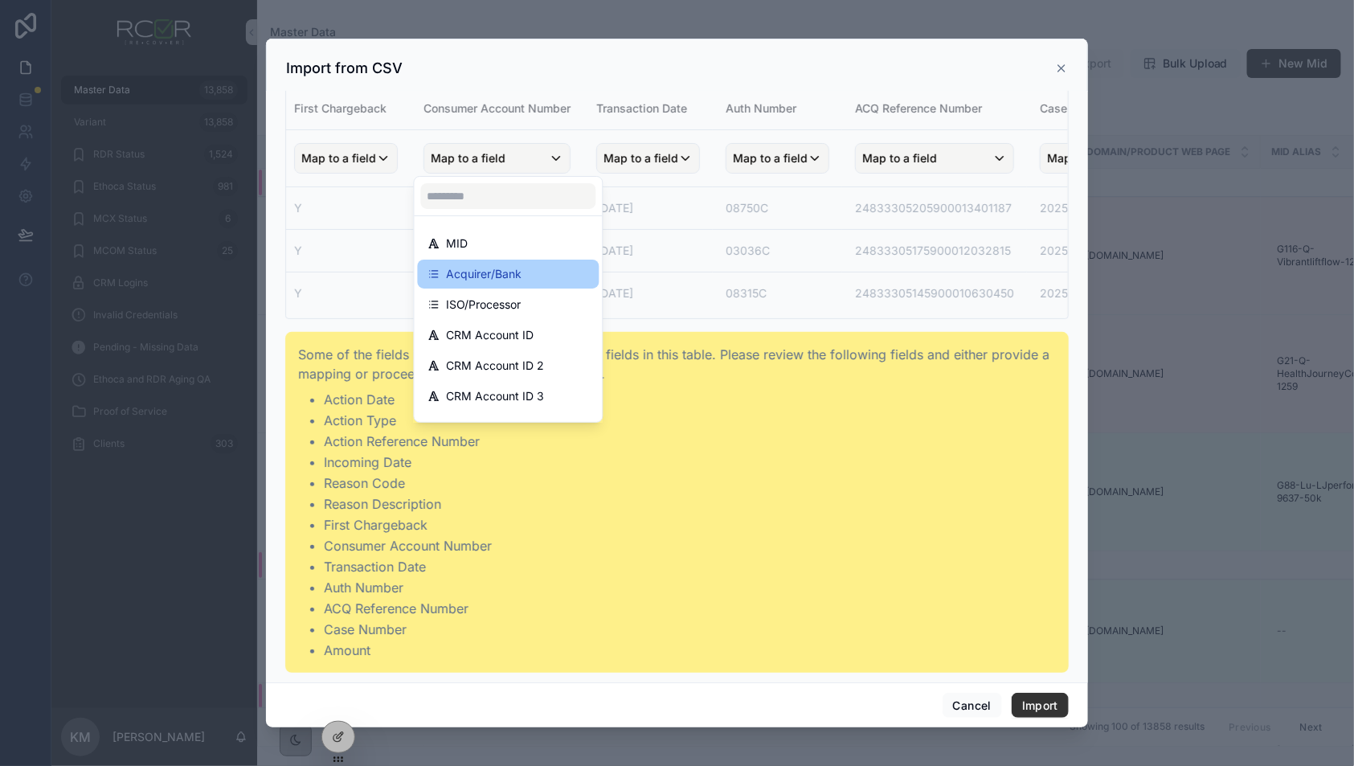
click at [487, 273] on span "Acquirer/Bank" at bounding box center [485, 273] width 76 height 19
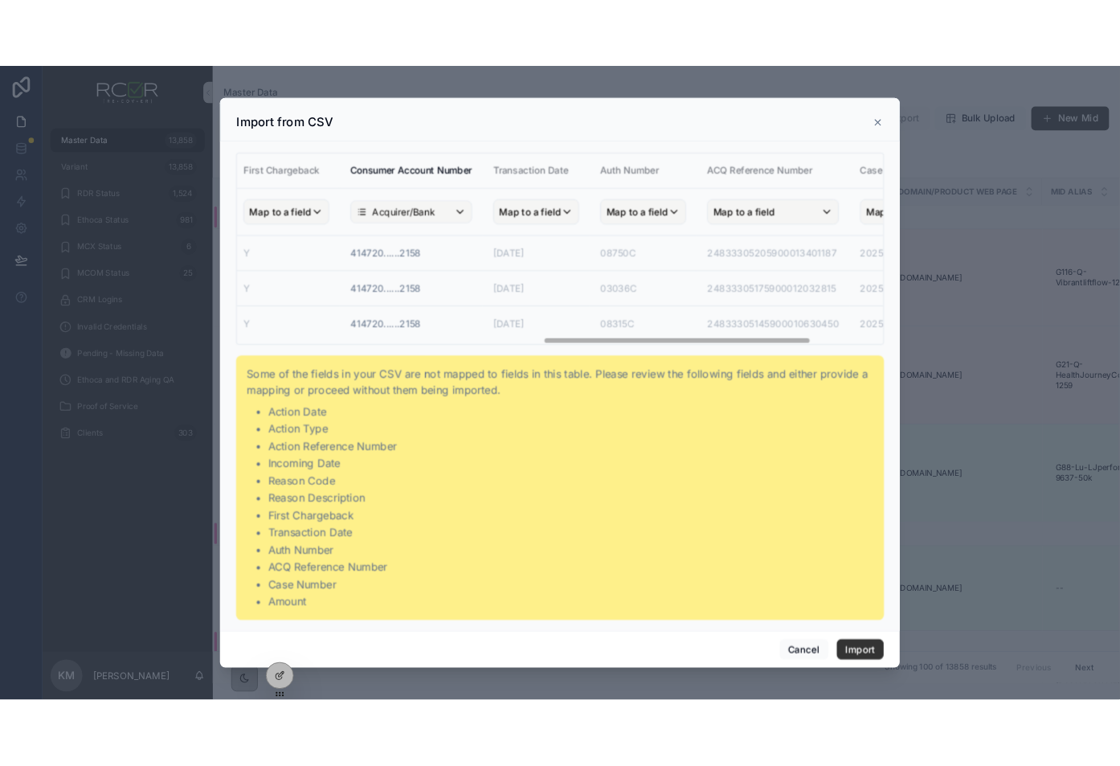
scroll to position [77, 0]
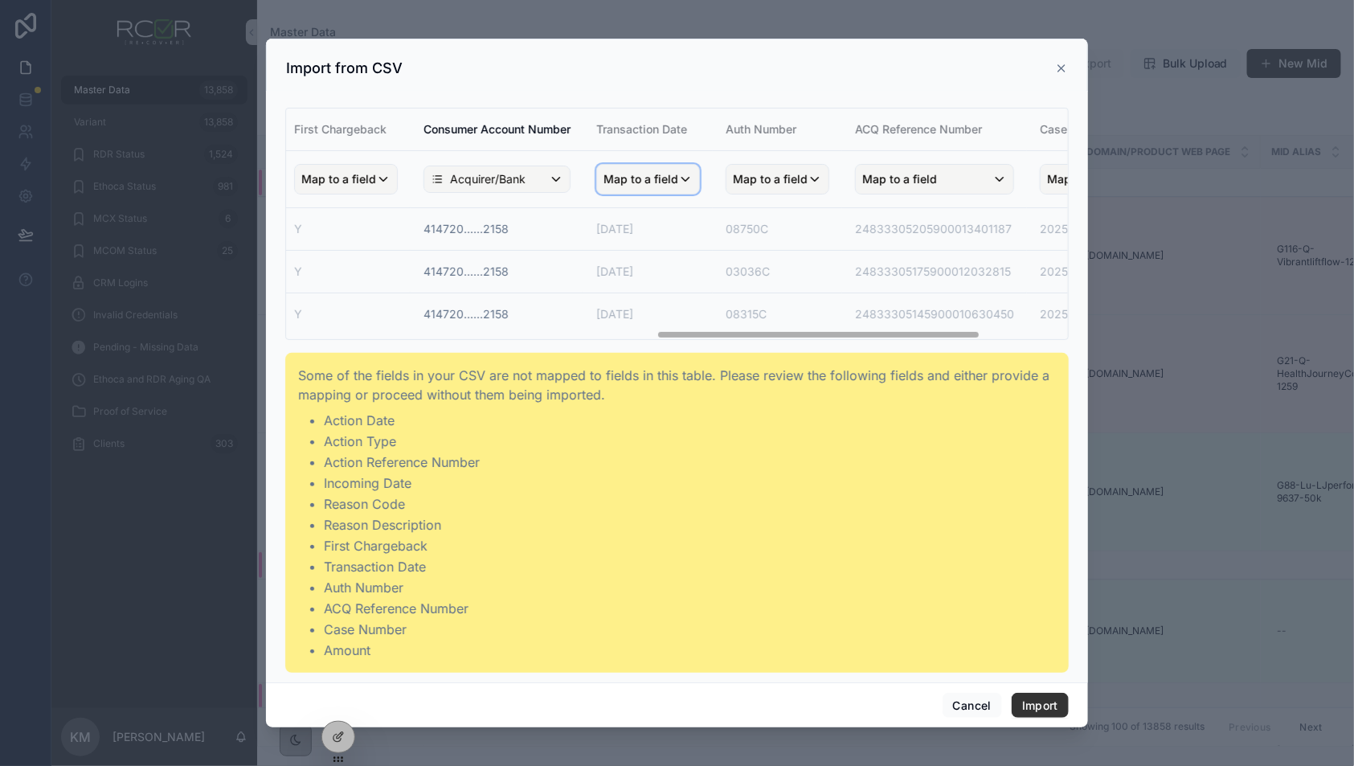
click at [664, 173] on span "Map to a field" at bounding box center [640, 179] width 75 height 29
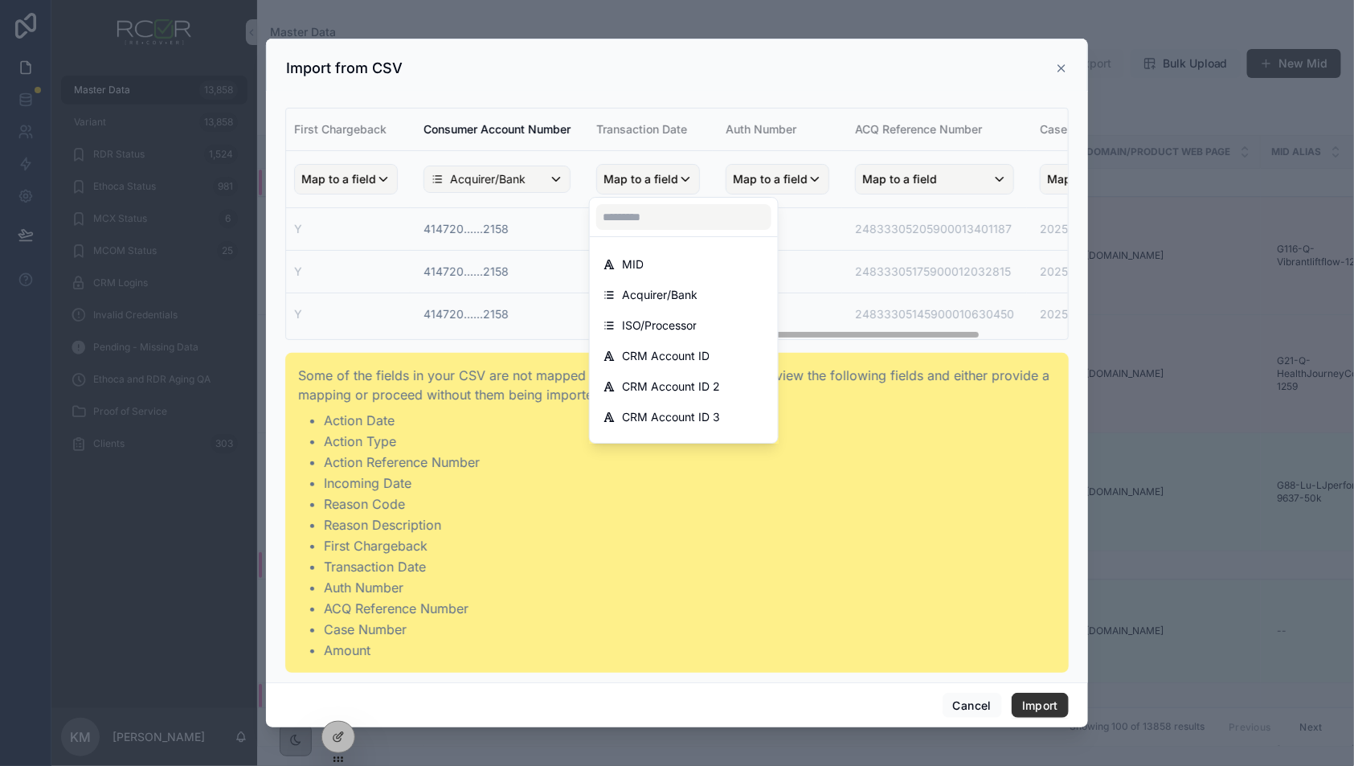
click at [671, 554] on div "scrollable content" at bounding box center [677, 383] width 822 height 689
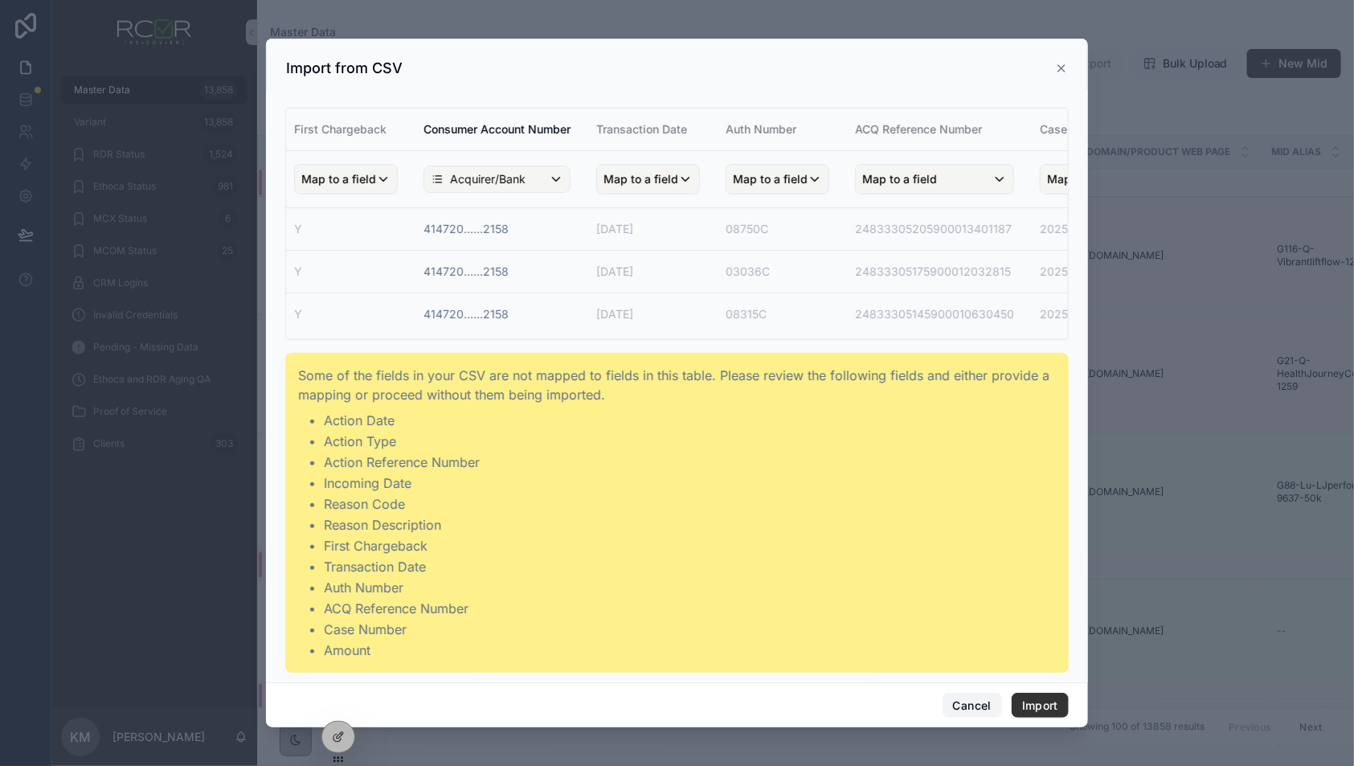
click at [975, 706] on button "Cancel" at bounding box center [971, 706] width 59 height 26
